Goal: Task Accomplishment & Management: Manage account settings

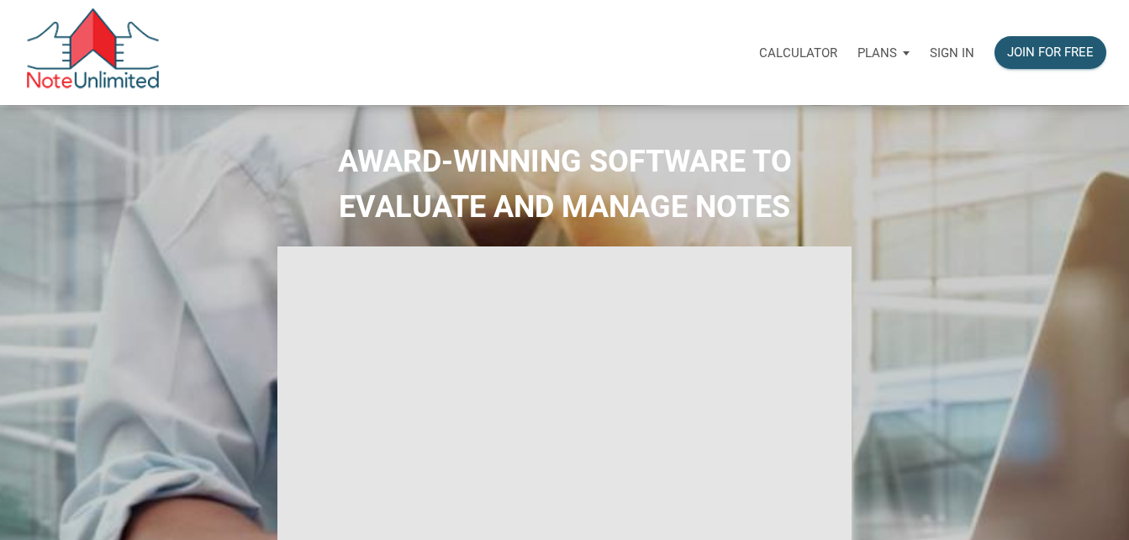
type input "Introduction to new features"
select select
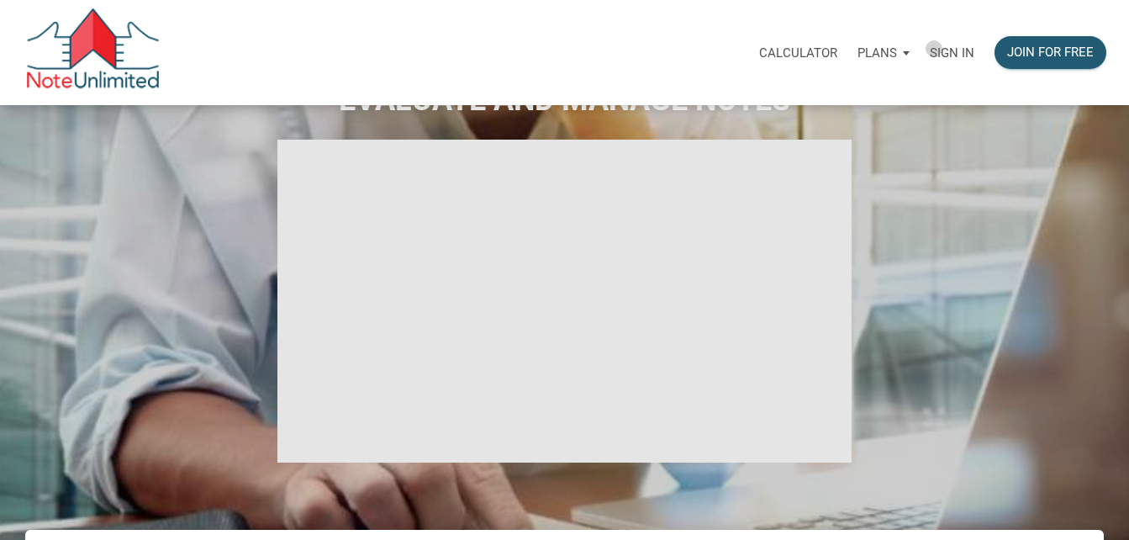
click at [934, 49] on p "Sign in" at bounding box center [951, 52] width 45 height 15
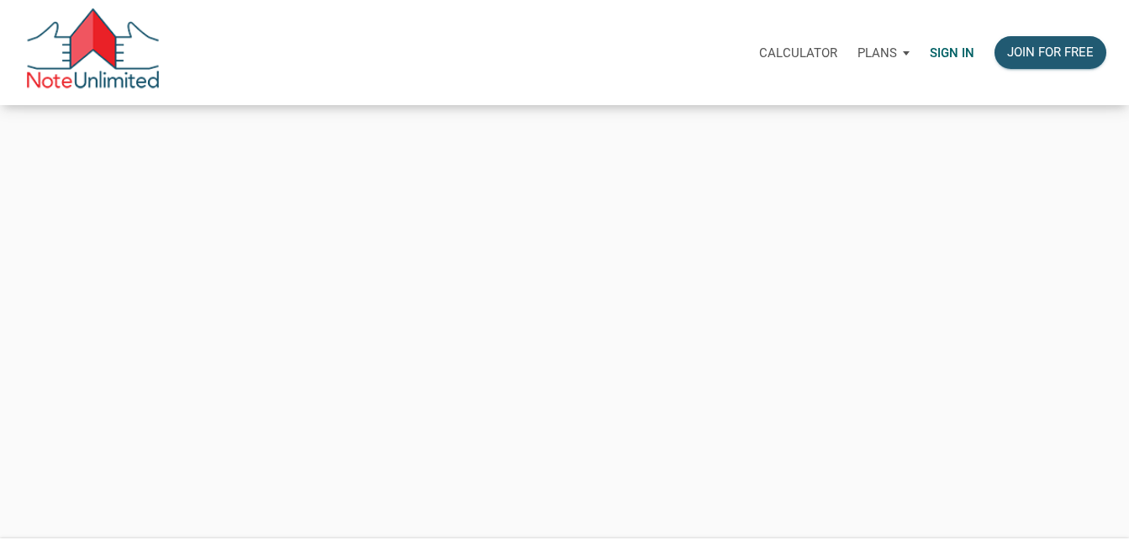
type input "[EMAIL_ADDRESS][DOMAIN_NAME]"
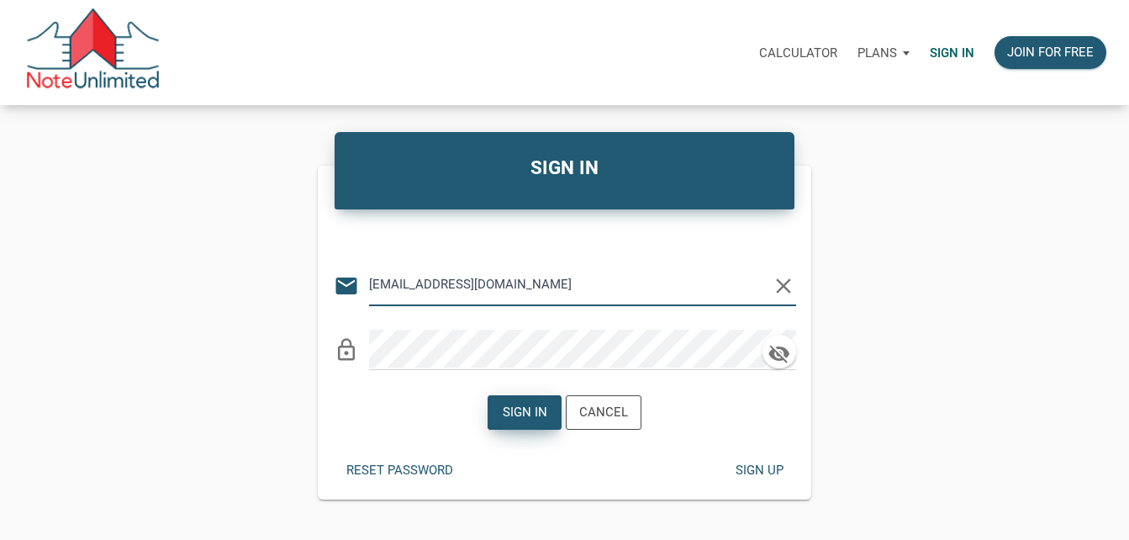
click at [529, 419] on div "Sign in" at bounding box center [525, 412] width 45 height 19
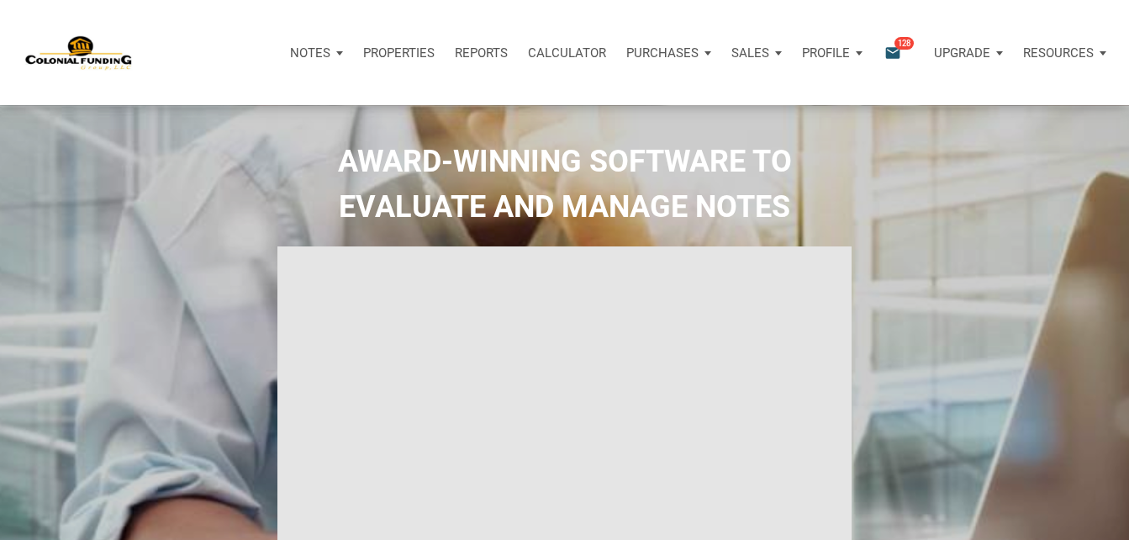
type input "Introduction to new features"
select select
click at [412, 47] on p "Properties" at bounding box center [398, 52] width 71 height 15
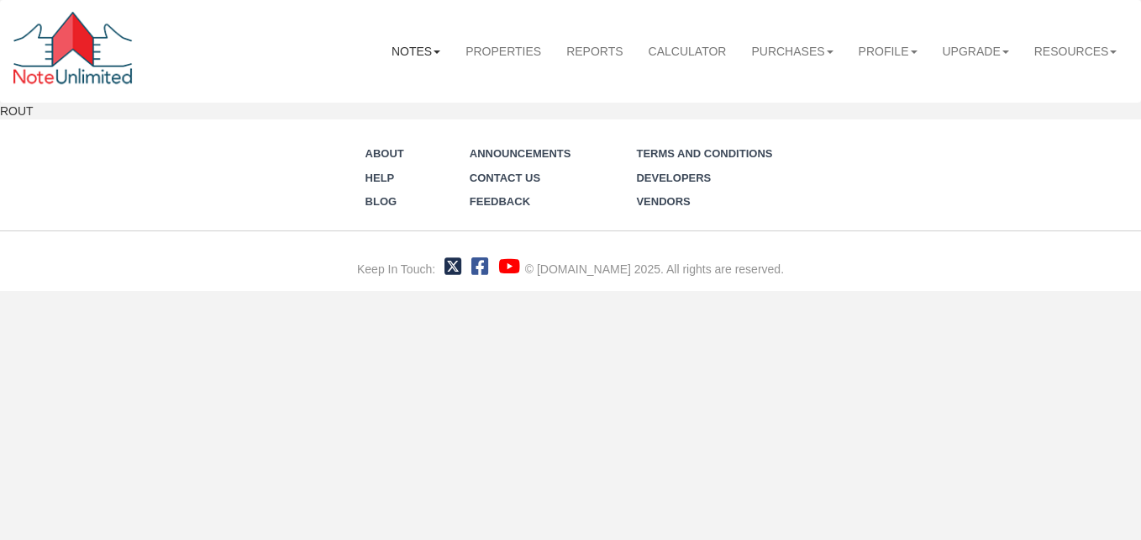
click at [405, 52] on link "Notes" at bounding box center [416, 51] width 74 height 37
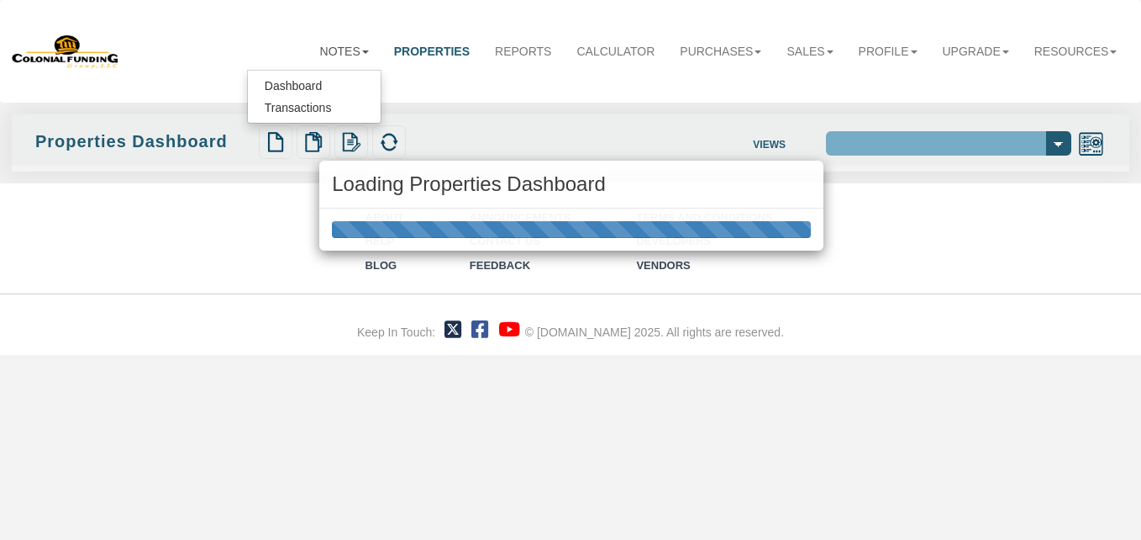
click at [293, 83] on div "Loading Properties Dashboard" at bounding box center [570, 270] width 1141 height 540
select select "138"
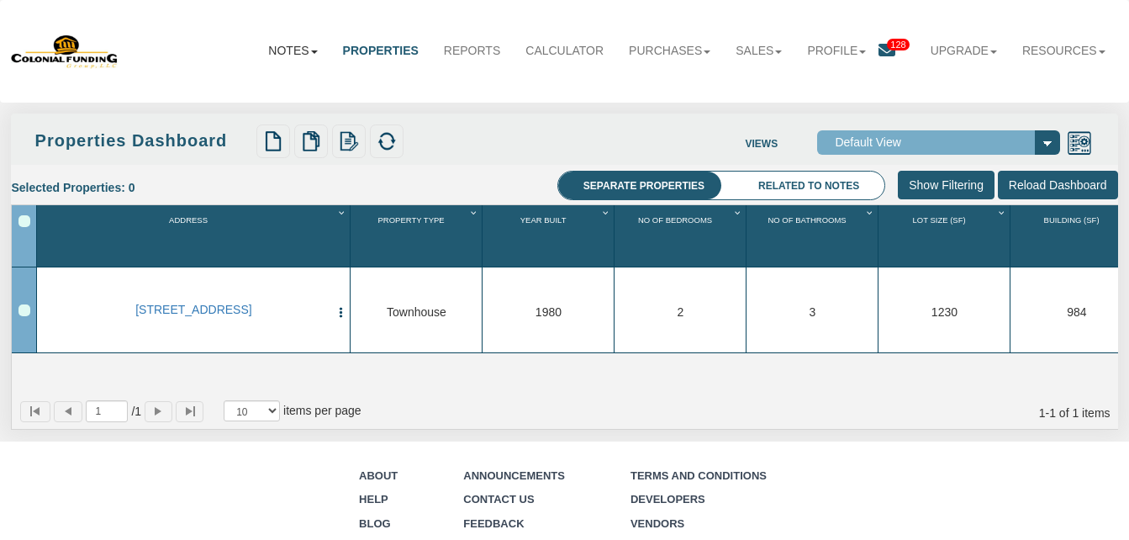
click at [297, 46] on link "Notes" at bounding box center [292, 50] width 74 height 37
click at [250, 80] on link "Dashboard" at bounding box center [263, 85] width 133 height 22
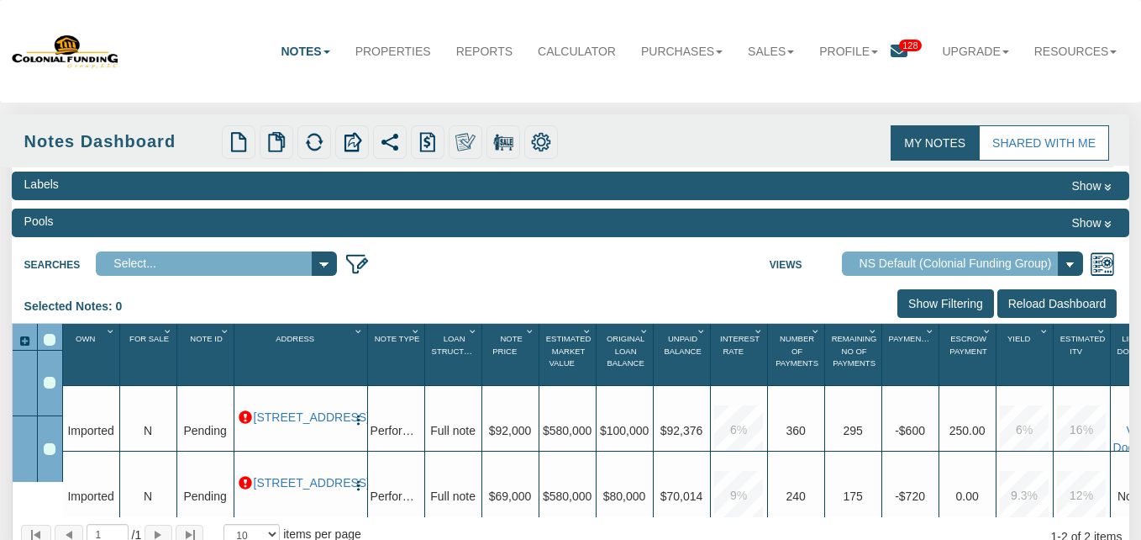
select select "316"
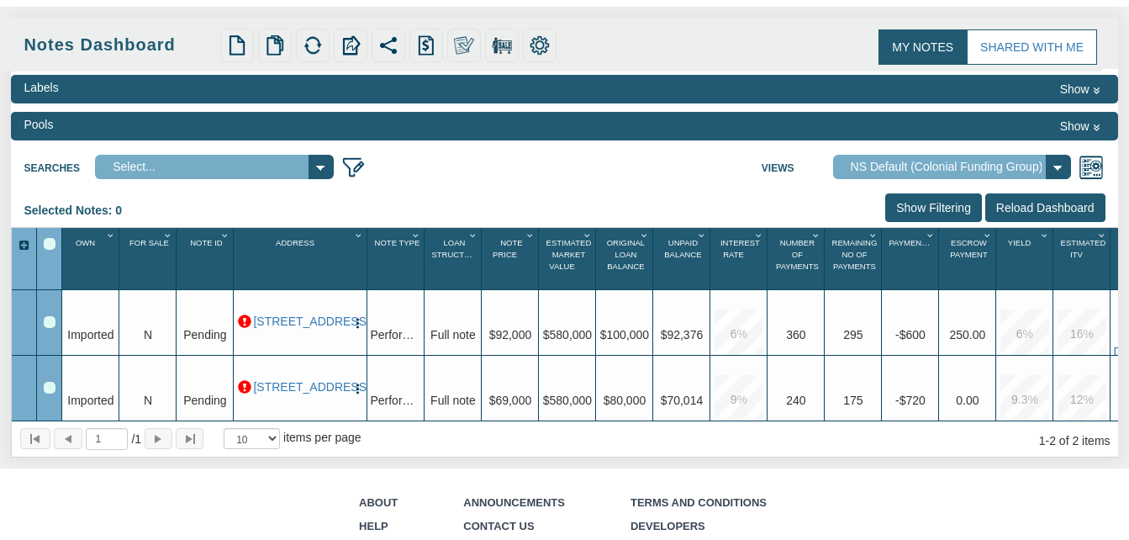
scroll to position [92, 0]
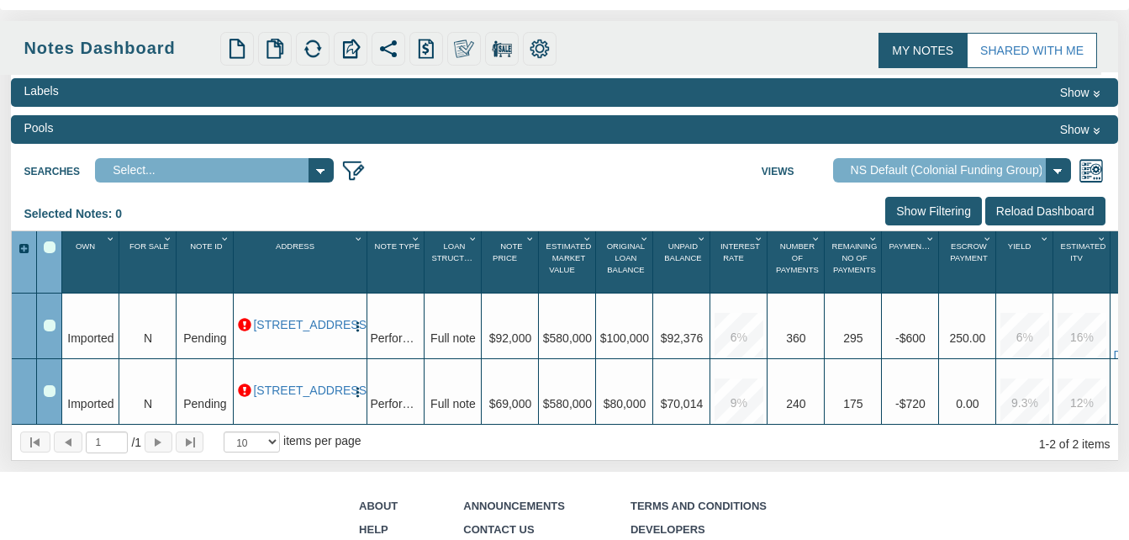
click at [1070, 129] on button "Show" at bounding box center [1079, 129] width 51 height 20
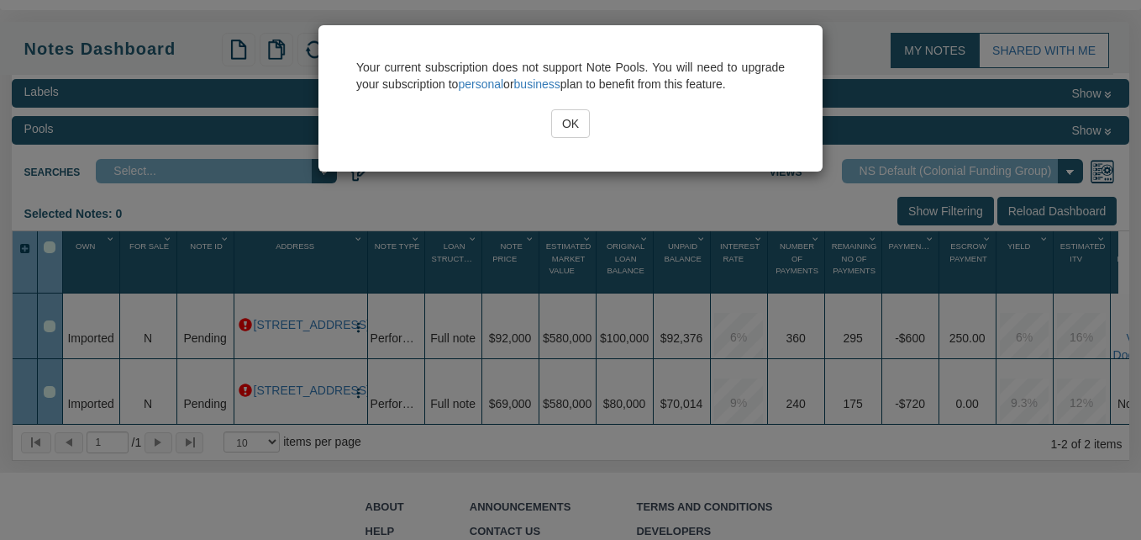
click at [574, 124] on input "OK" at bounding box center [570, 123] width 39 height 29
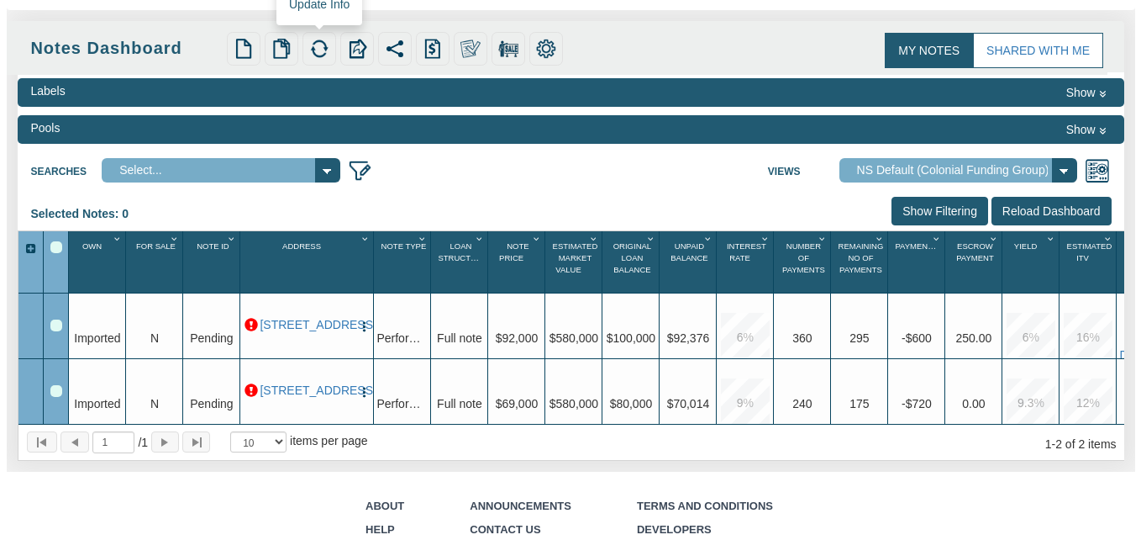
scroll to position [0, 0]
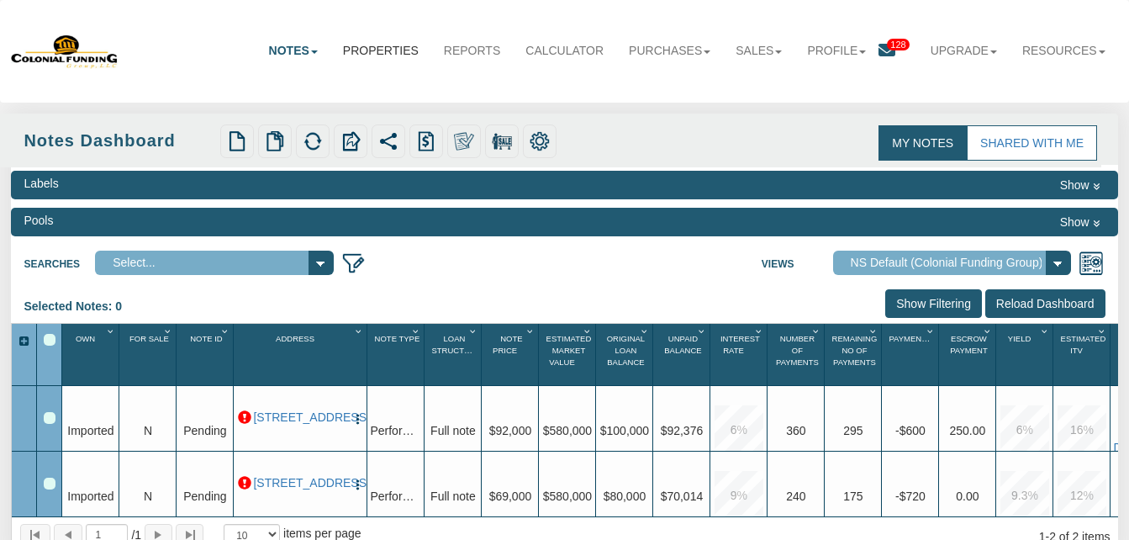
click at [389, 41] on link "Properties" at bounding box center [380, 50] width 101 height 37
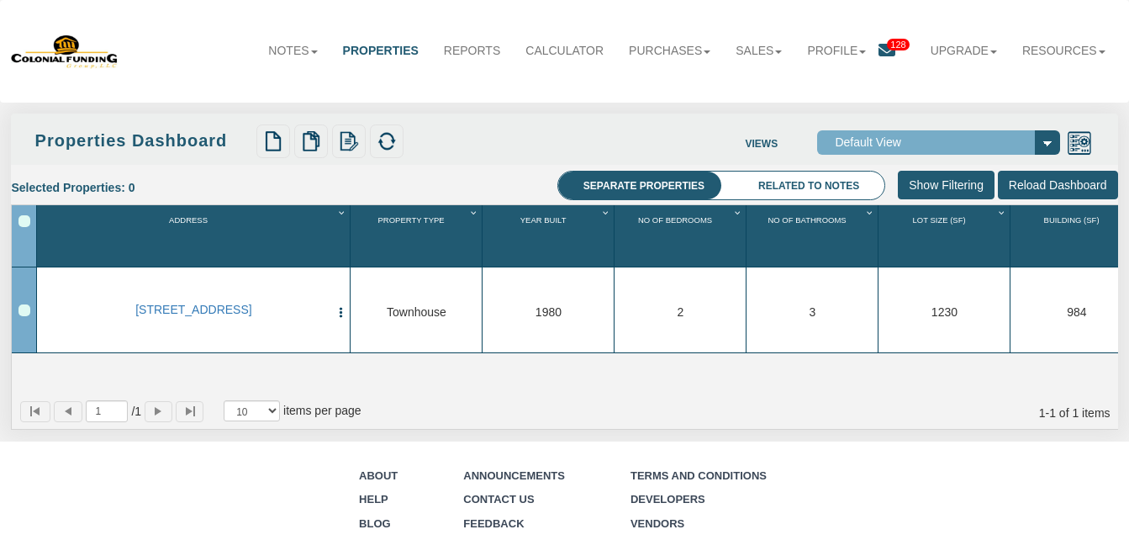
click at [897, 40] on span "128" at bounding box center [898, 45] width 22 height 12
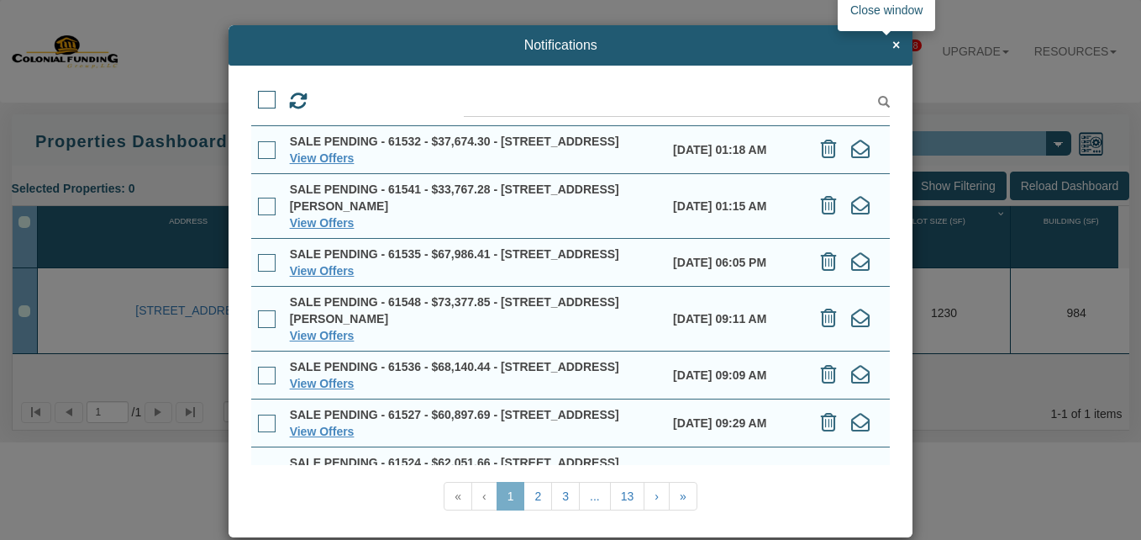
click at [892, 39] on span "×" at bounding box center [896, 45] width 8 height 15
